Goal: Entertainment & Leisure: Consume media (video, audio)

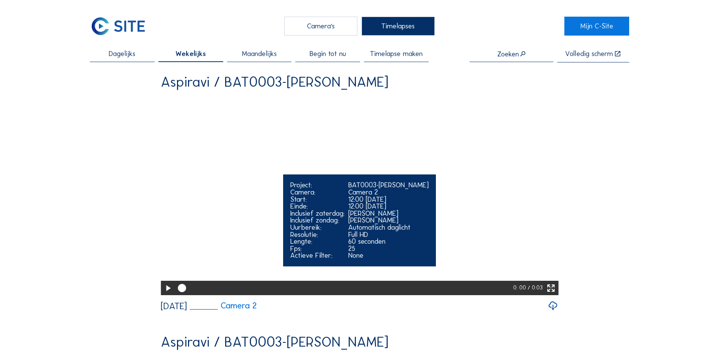
click at [166, 295] on icon at bounding box center [168, 289] width 10 height 12
click at [164, 295] on icon at bounding box center [168, 289] width 10 height 12
